Goal: Information Seeking & Learning: Check status

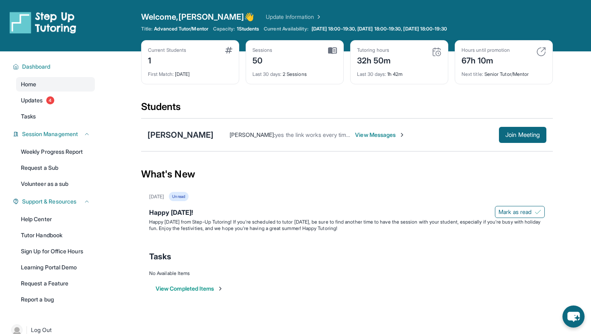
click at [507, 60] on div "67h 10m" at bounding box center [486, 59] width 48 height 13
click at [489, 62] on div "67h 10m" at bounding box center [486, 59] width 48 height 13
click at [433, 52] on img at bounding box center [437, 52] width 10 height 10
click at [541, 53] on img at bounding box center [541, 52] width 10 height 10
click at [531, 63] on div "Hours until promotion 67h 10m" at bounding box center [504, 56] width 84 height 19
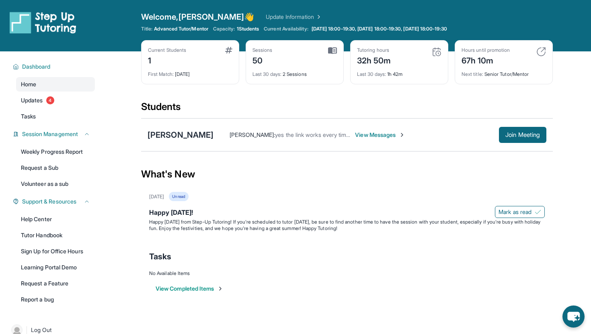
click at [454, 48] on div "Current Students 1 First Match : [DATE] Sessions 50 Last 30 days : 2 Sessions T…" at bounding box center [347, 70] width 412 height 60
click at [481, 48] on div "Hours until promotion" at bounding box center [486, 50] width 48 height 6
click at [478, 59] on div "67h 10m" at bounding box center [486, 59] width 48 height 13
click at [478, 63] on div "67h 10m" at bounding box center [486, 59] width 48 height 13
click at [380, 178] on div "What's New" at bounding box center [347, 174] width 412 height 35
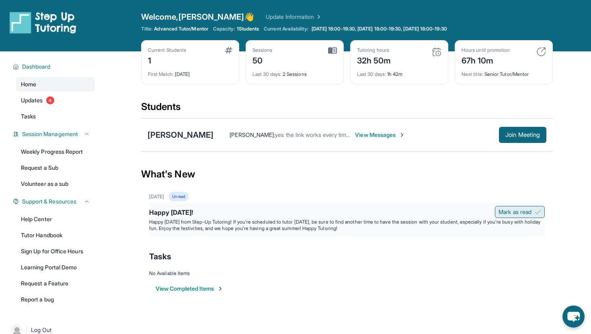
click at [515, 209] on span "Mark as read" at bounding box center [515, 212] width 33 height 8
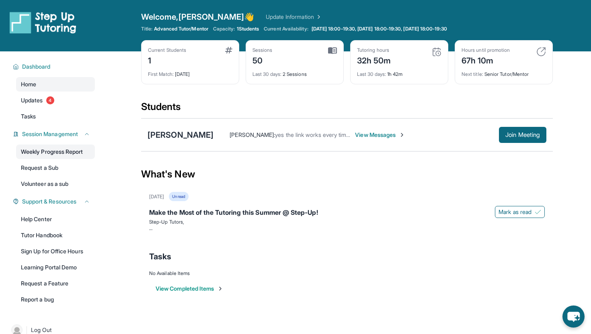
click at [57, 152] on link "Weekly Progress Report" at bounding box center [55, 152] width 79 height 14
